Goal: Navigation & Orientation: Find specific page/section

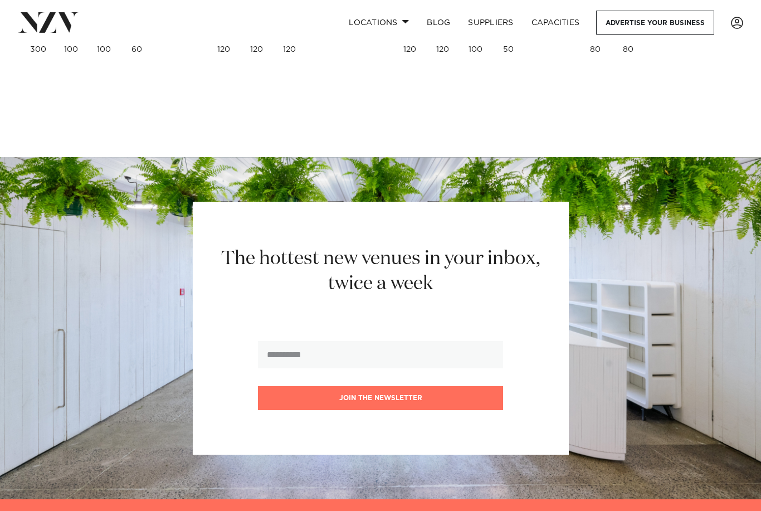
scroll to position [7666, 0]
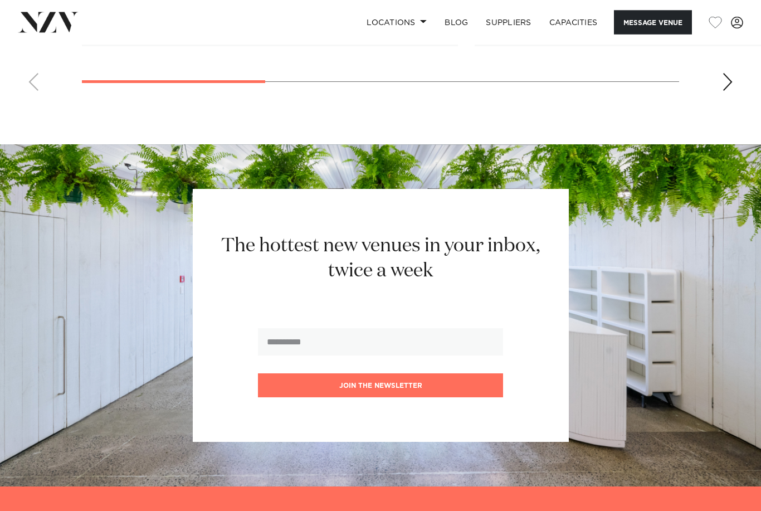
scroll to position [2154, 0]
